Goal: Task Accomplishment & Management: Manage account settings

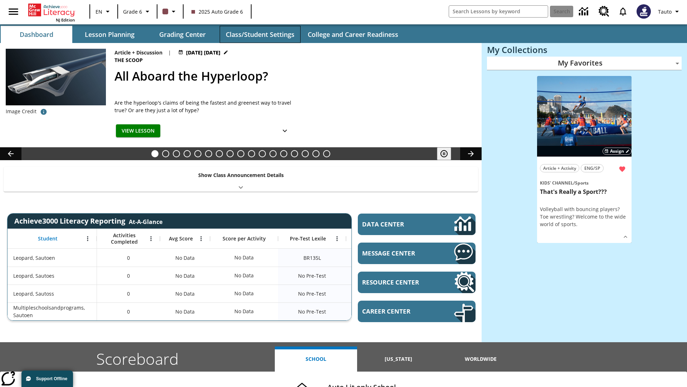
click at [260, 34] on button "Class/Student Settings" at bounding box center [260, 34] width 81 height 17
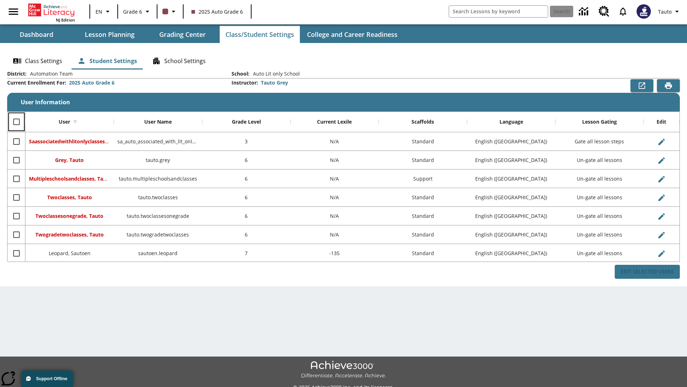
click at [16, 122] on input "Select all rows" at bounding box center [16, 121] width 15 height 15
checkbox input "true"
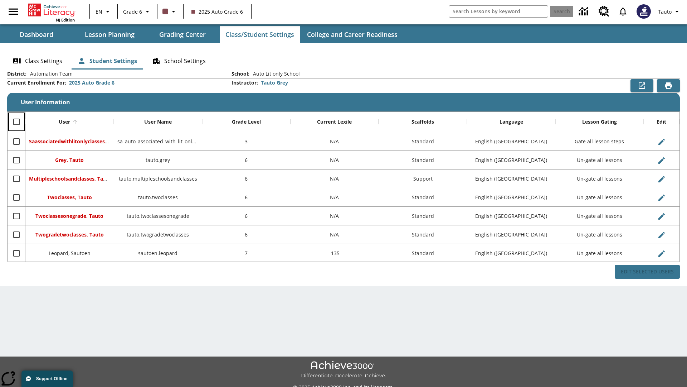
checkbox input "true"
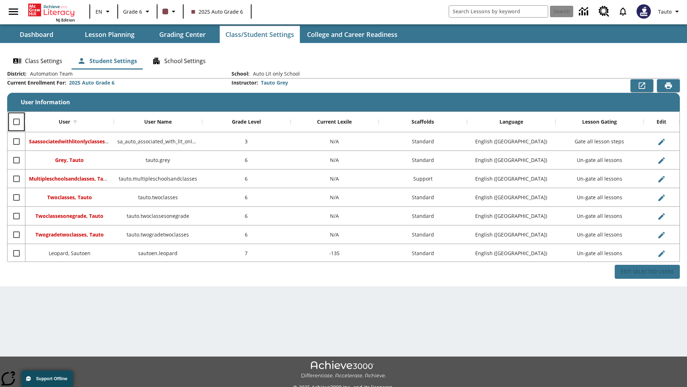
checkbox input "true"
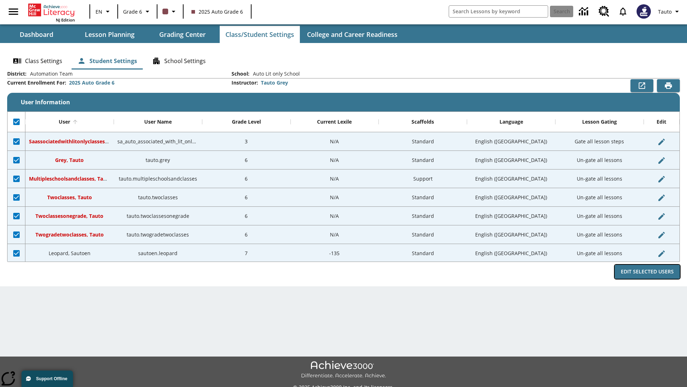
click at [648, 271] on button "Edit Selected Users" at bounding box center [647, 272] width 65 height 14
